Goal: Find specific page/section: Find specific page/section

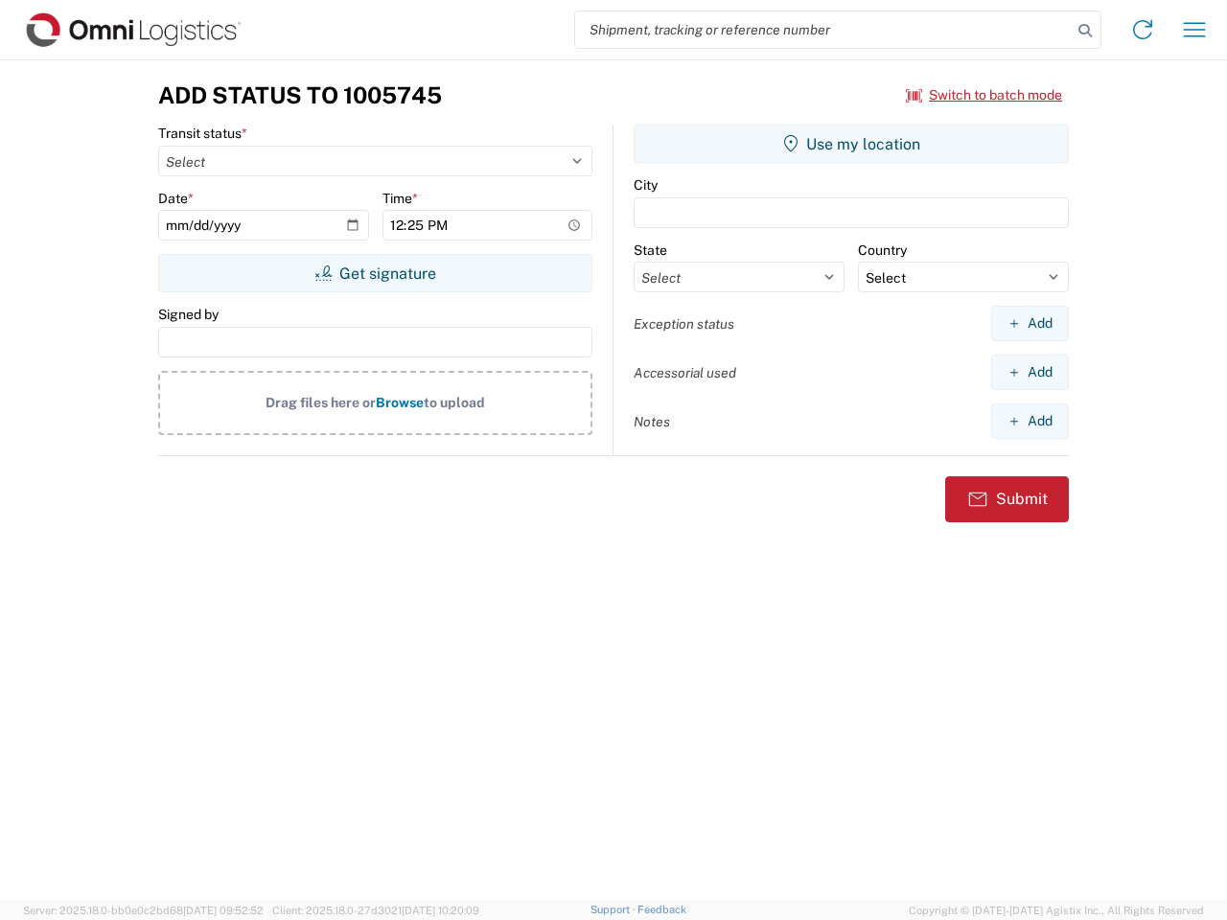
click at [824, 30] on input "search" at bounding box center [823, 30] width 497 height 36
click at [1085, 31] on icon at bounding box center [1085, 30] width 27 height 27
click at [1143, 30] on icon at bounding box center [1142, 29] width 31 height 31
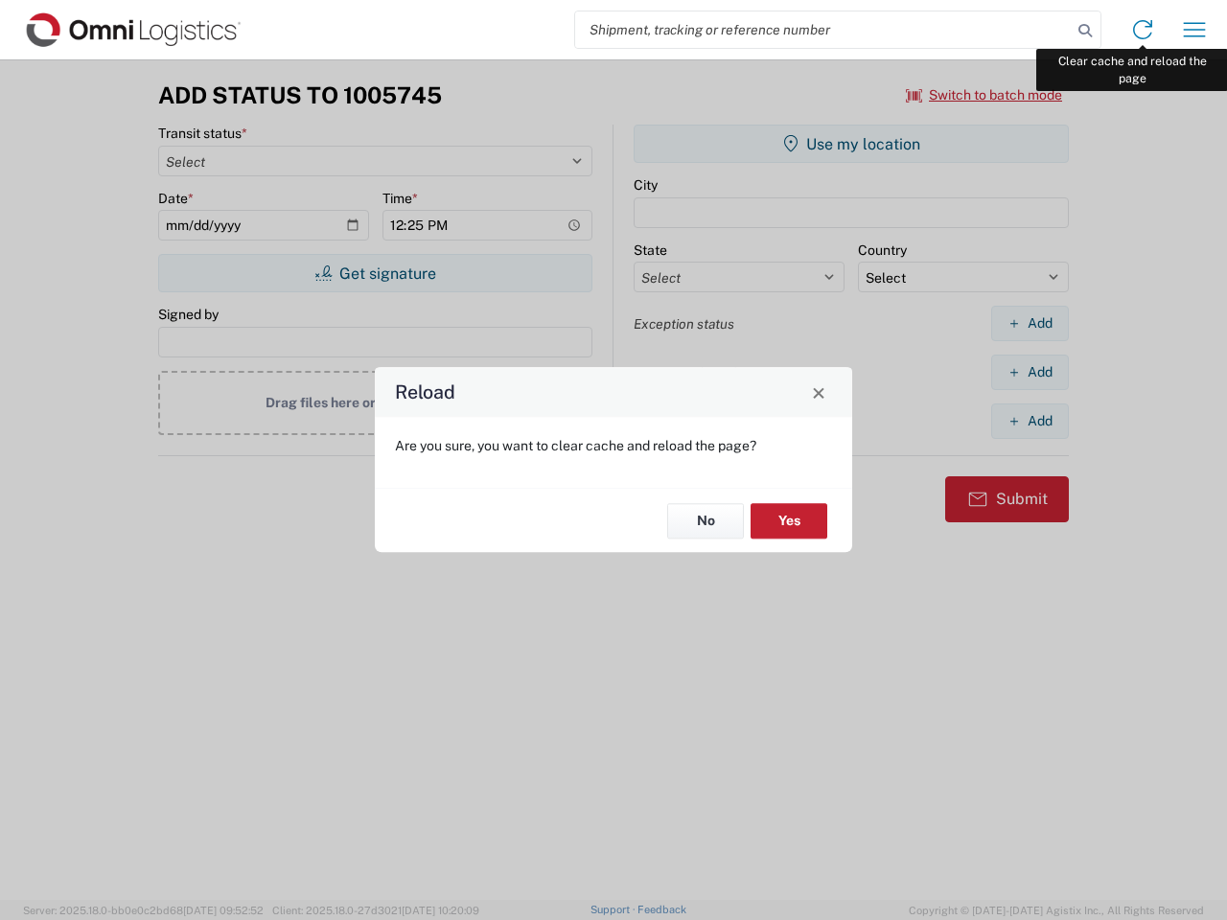
click at [1195, 30] on div "Reload Are you sure, you want to clear cache and reload the page? No Yes" at bounding box center [613, 460] width 1227 height 920
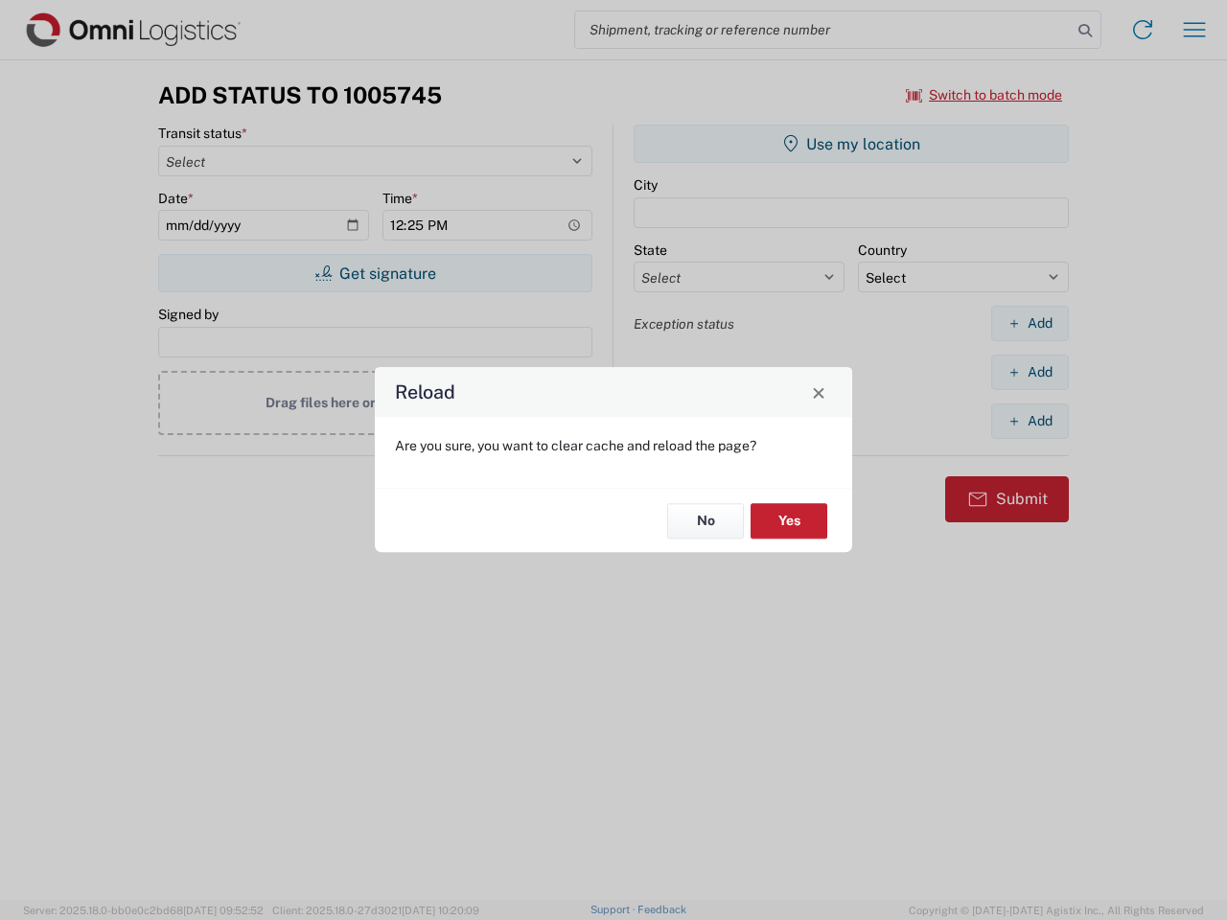
click at [985, 95] on div "Reload Are you sure, you want to clear cache and reload the page? No Yes" at bounding box center [613, 460] width 1227 height 920
click at [375, 273] on div "Reload Are you sure, you want to clear cache and reload the page? No Yes" at bounding box center [613, 460] width 1227 height 920
click at [851, 144] on div "Reload Are you sure, you want to clear cache and reload the page? No Yes" at bounding box center [613, 460] width 1227 height 920
click at [1030, 323] on div "Reload Are you sure, you want to clear cache and reload the page? No Yes" at bounding box center [613, 460] width 1227 height 920
click at [1030, 372] on div "Reload Are you sure, you want to clear cache and reload the page? No Yes" at bounding box center [613, 460] width 1227 height 920
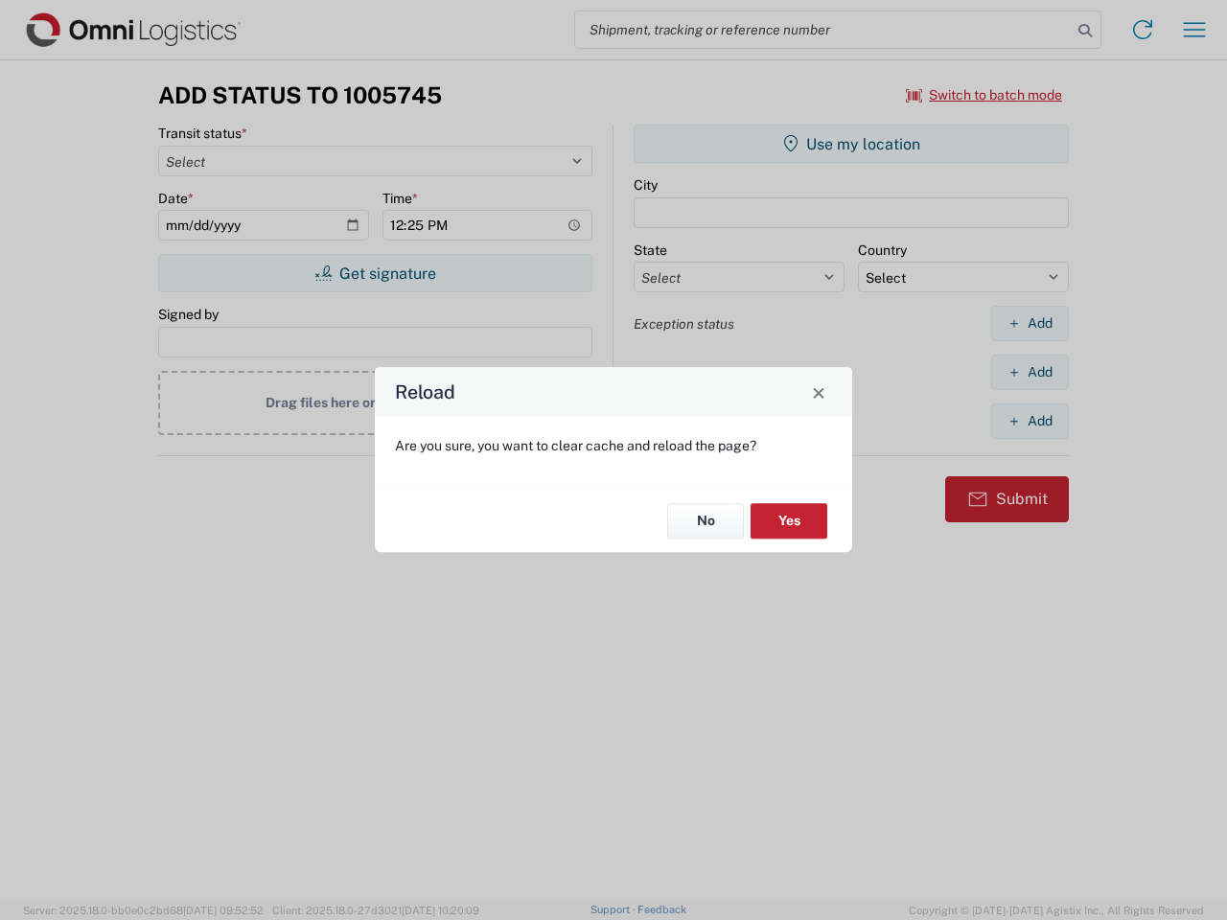
click at [1030, 421] on div "Reload Are you sure, you want to clear cache and reload the page? No Yes" at bounding box center [613, 460] width 1227 height 920
